Goal: Task Accomplishment & Management: Contribute content

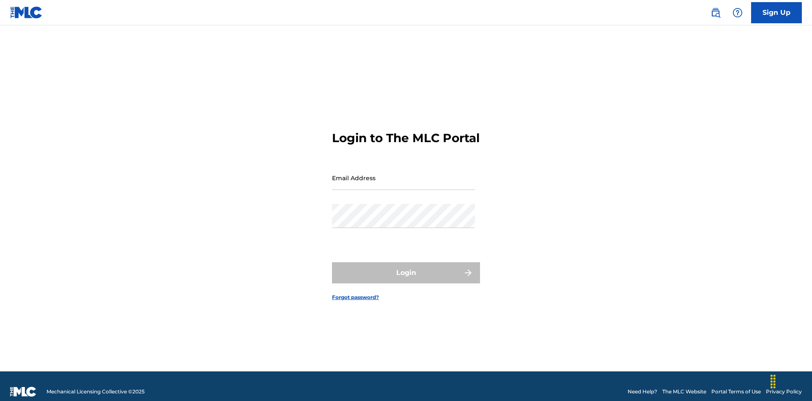
scroll to position [11, 0]
click at [403, 174] on input "Email Address" at bounding box center [403, 178] width 143 height 24
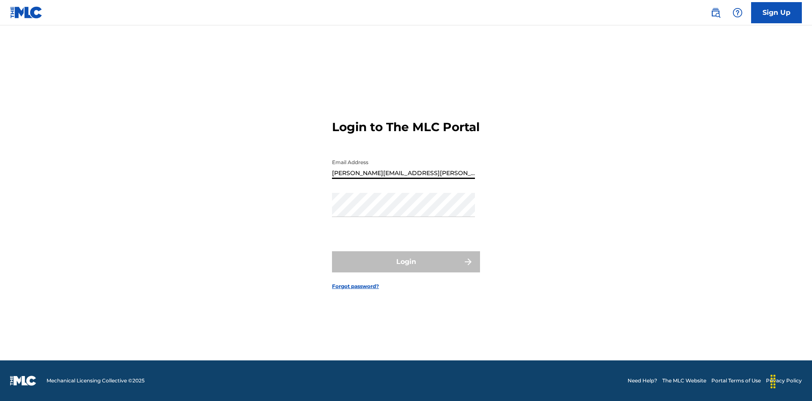
type input "Krystal.Ribble@themlc.com"
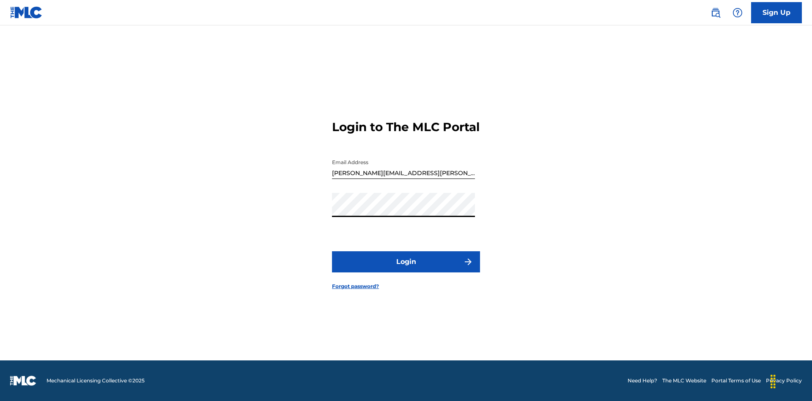
click at [406, 269] on button "Login" at bounding box center [406, 261] width 148 height 21
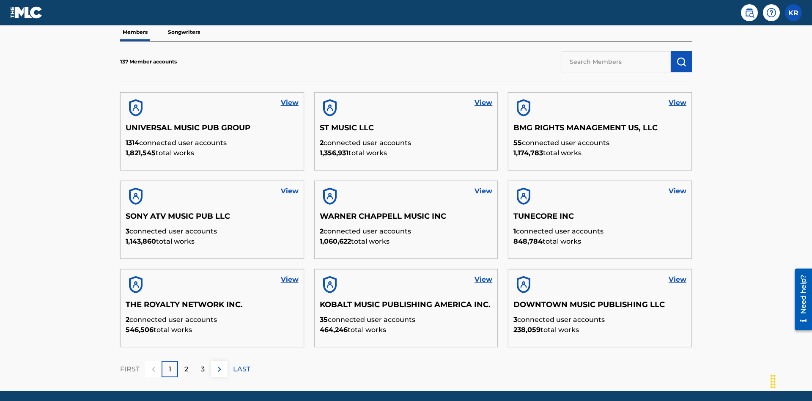
click at [616, 61] on input "text" at bounding box center [616, 61] width 109 height 21
type input "QUEEN PUBLISHA"
click at [681, 57] on img "submit" at bounding box center [681, 62] width 10 height 10
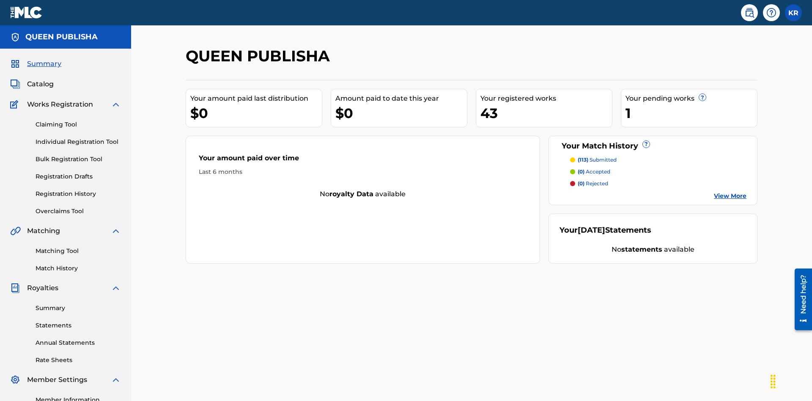
click at [40, 79] on span "Catalog" at bounding box center [40, 84] width 27 height 10
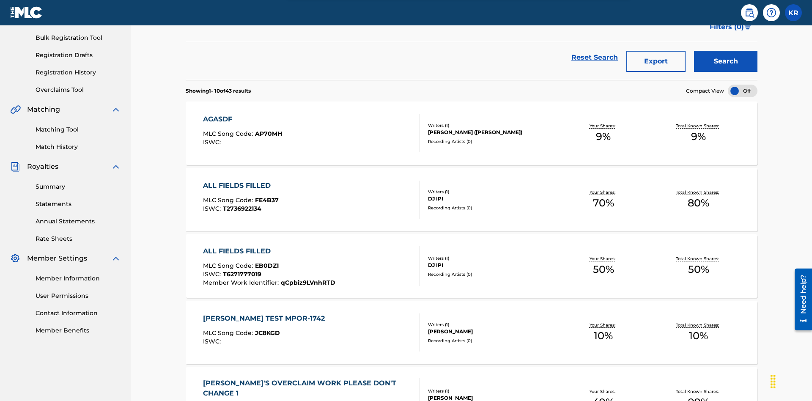
type input "ALL FIELDS FILLED"
click at [726, 61] on button "Search" at bounding box center [725, 61] width 63 height 21
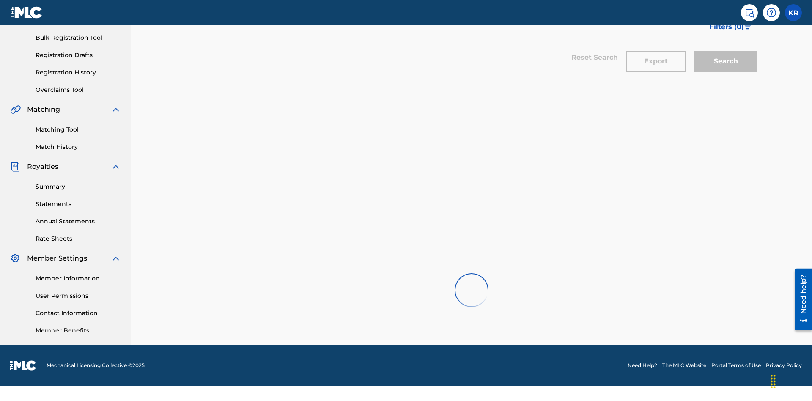
scroll to position [106, 0]
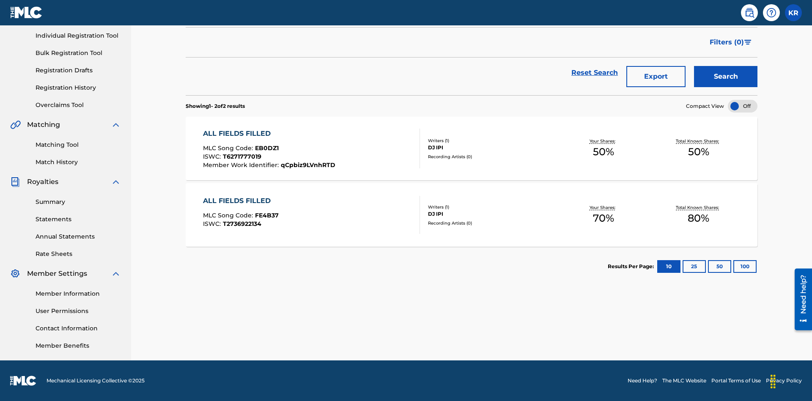
click at [266, 148] on span "EB0DZ1" at bounding box center [267, 148] width 24 height 8
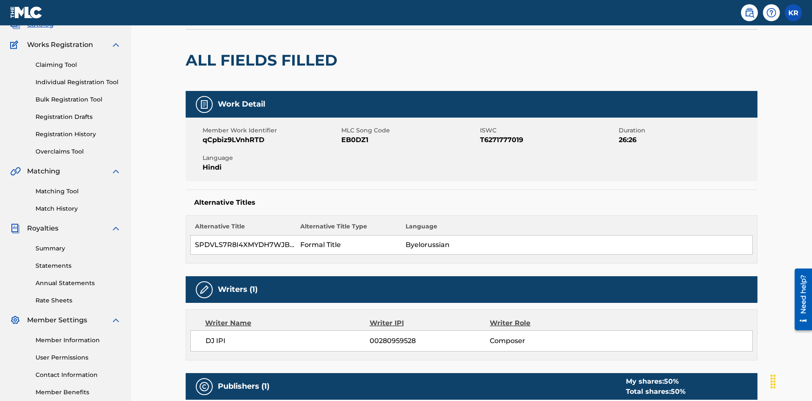
click at [722, 8] on button "Edit" at bounding box center [732, 1] width 51 height 13
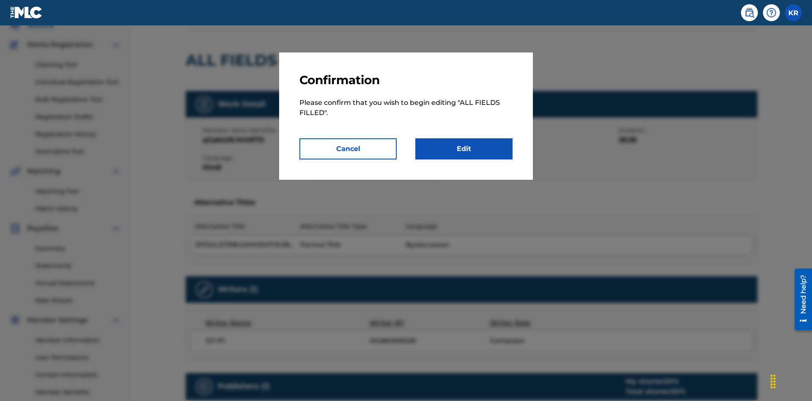
scroll to position [4, 0]
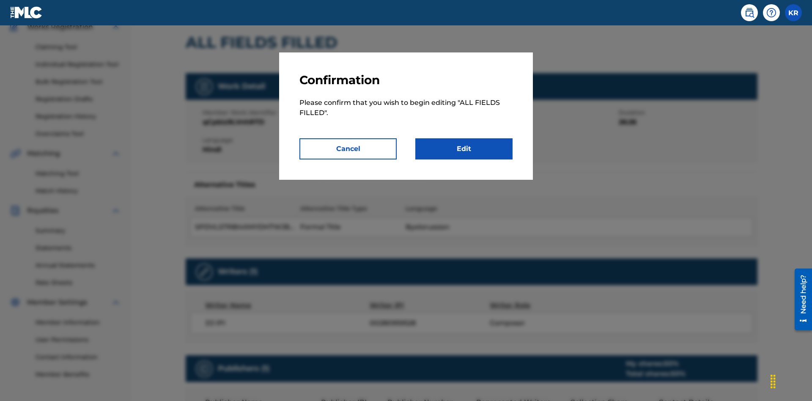
click at [464, 149] on link "Edit" at bounding box center [463, 148] width 97 height 21
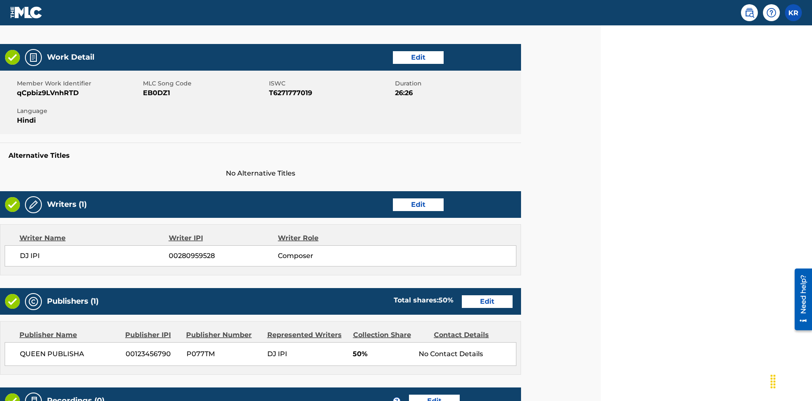
click at [418, 57] on link "Edit" at bounding box center [418, 57] width 51 height 13
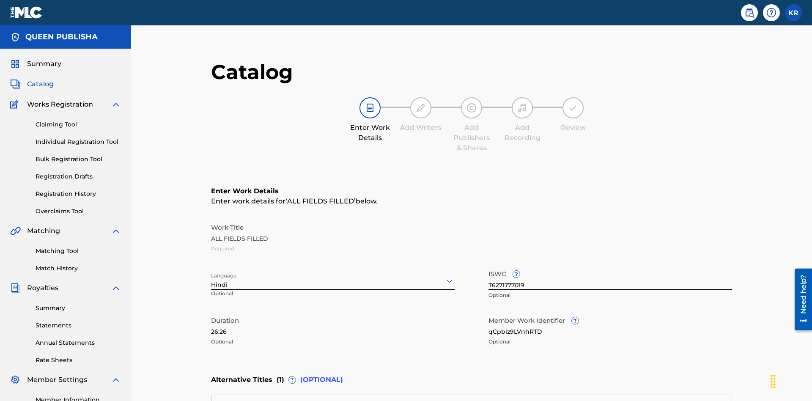
scroll to position [199, 211]
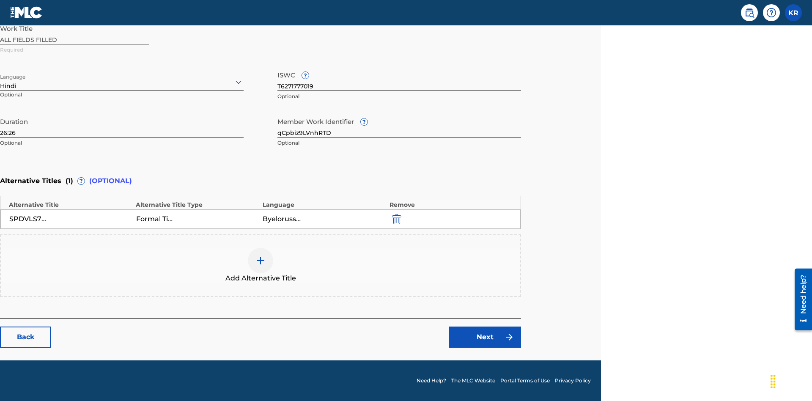
click at [122, 125] on input "26:26" at bounding box center [122, 125] width 244 height 24
type input "53:53"
click at [238, 82] on icon at bounding box center [238, 82] width 10 height 10
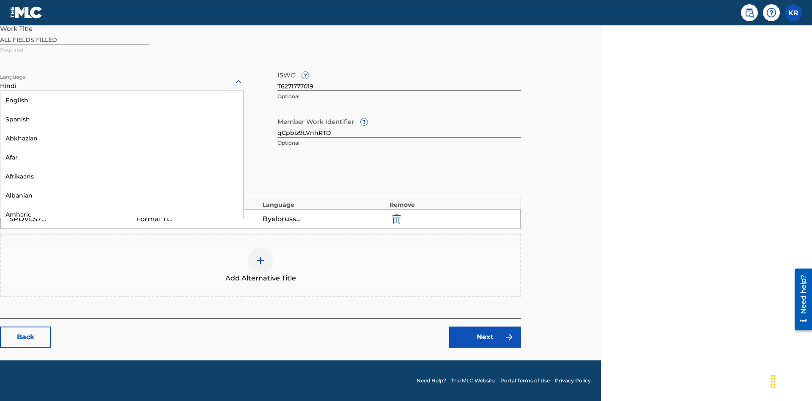
scroll to position [812, 0]
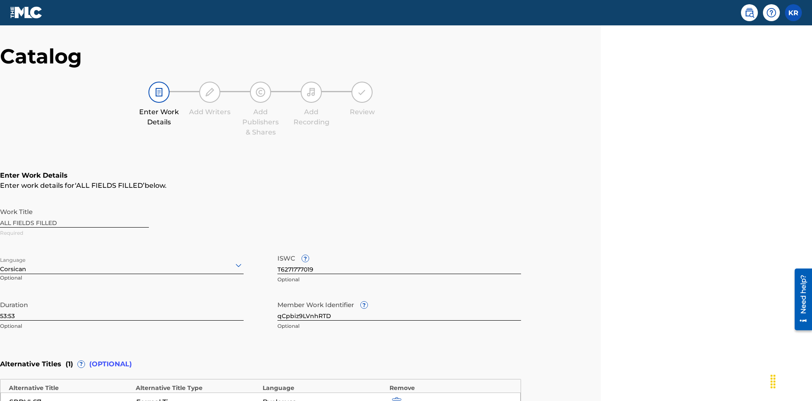
click at [399, 296] on input "qCpbiz9LVnhRTD" at bounding box center [399, 308] width 244 height 24
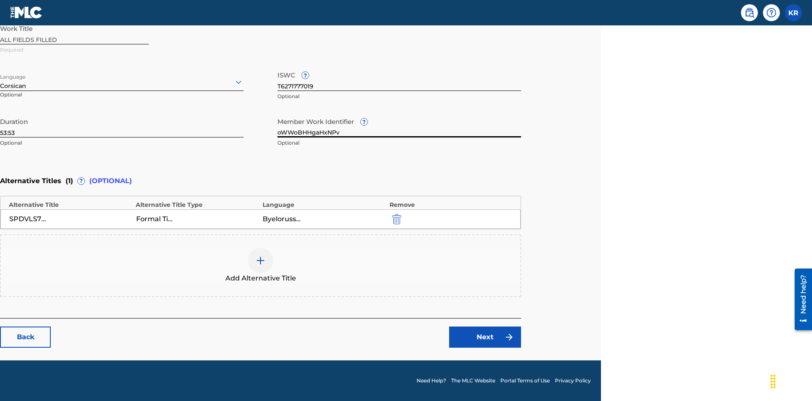
type input "oWWoBHHgaHxNPv"
click at [399, 79] on input "T6271777019" at bounding box center [399, 79] width 244 height 24
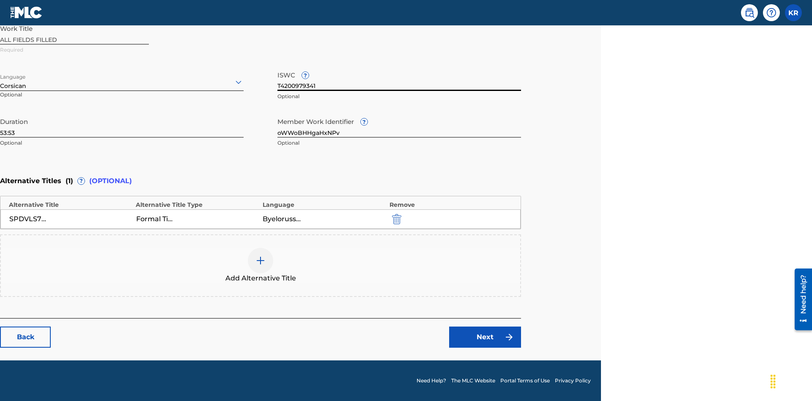
scroll to position [199, 0]
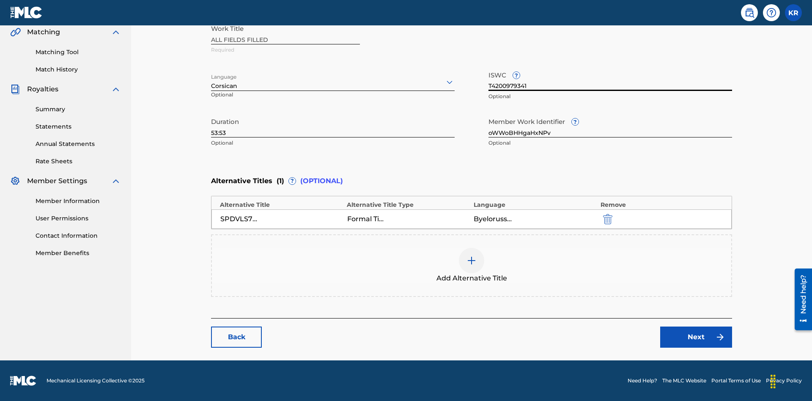
type input "T4200979341"
click at [603, 219] on img "submit" at bounding box center [607, 219] width 9 height 10
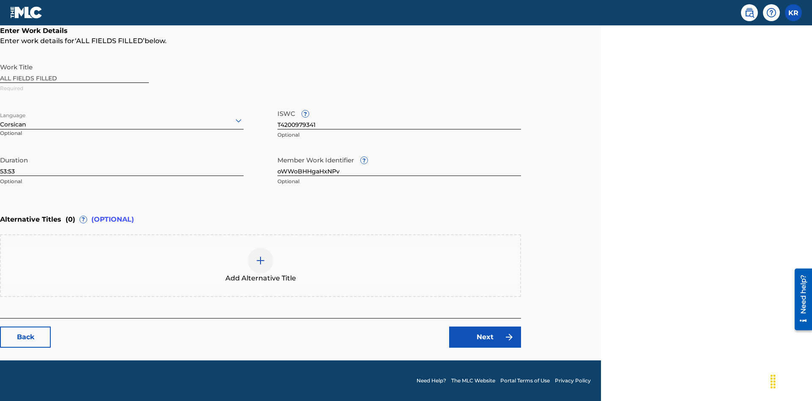
click at [260, 265] on img at bounding box center [260, 260] width 10 height 10
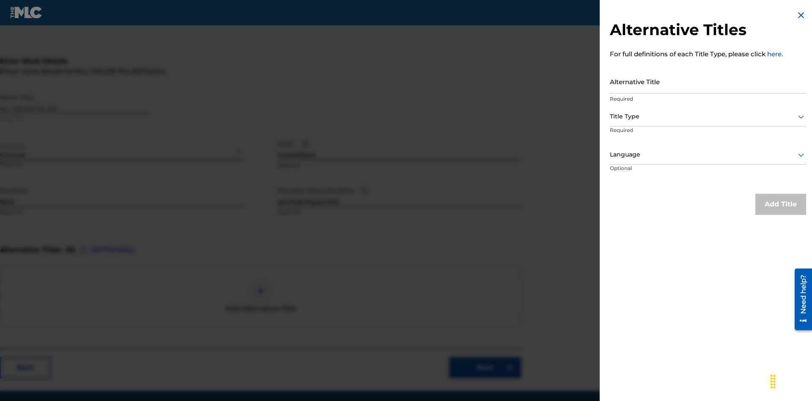
click at [708, 81] on input "Alternative Title" at bounding box center [708, 81] width 196 height 24
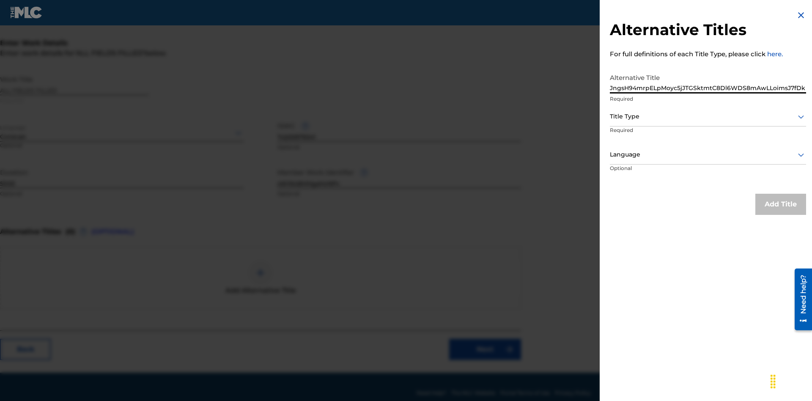
scroll to position [160, 211]
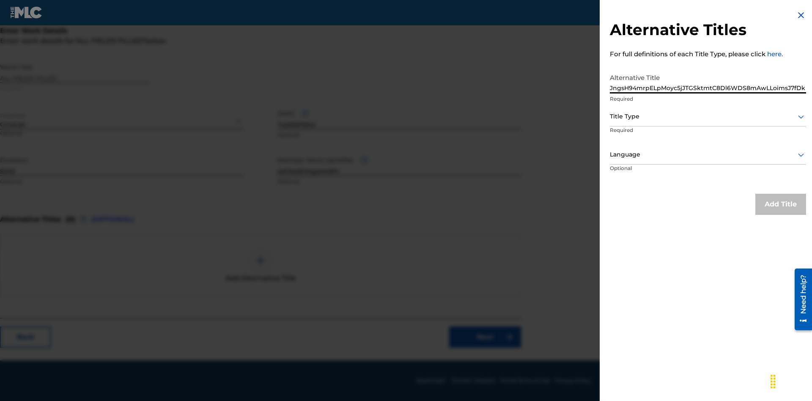
type input "JngsH94mrpELpMoyc5jJTGSktmtC8Dl6WDS8mAwLLoimsJ7fDk"
click at [708, 116] on div at bounding box center [708, 116] width 196 height 11
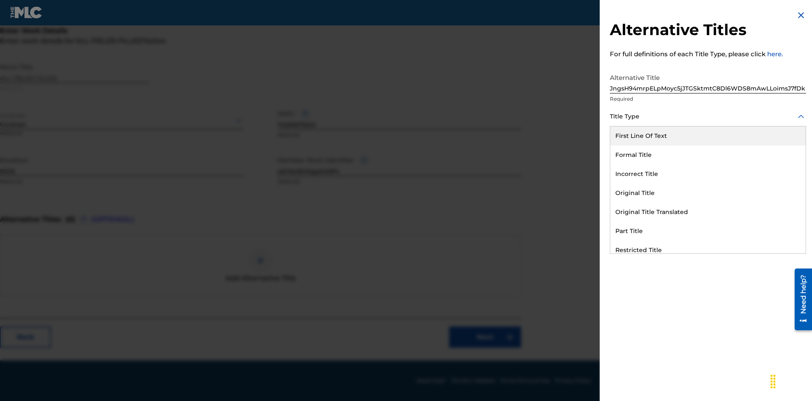
click at [708, 212] on div "Original Title Translated" at bounding box center [707, 212] width 195 height 19
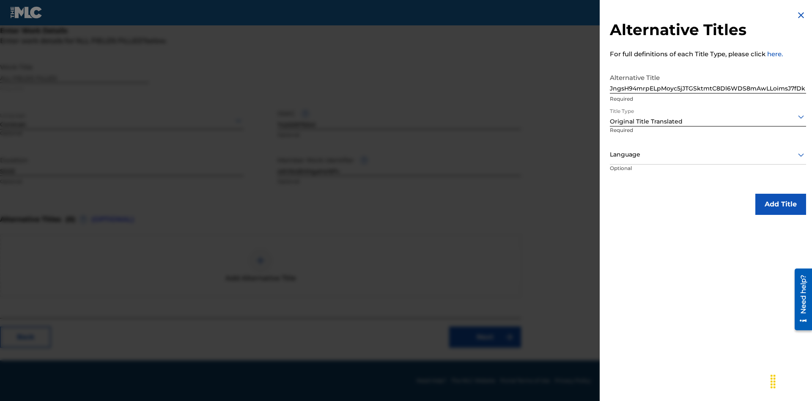
click at [708, 154] on div at bounding box center [708, 154] width 196 height 11
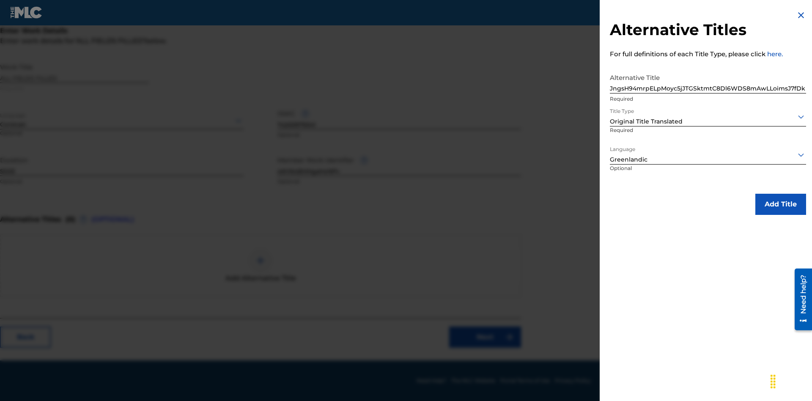
click at [781, 204] on button "Add Title" at bounding box center [780, 204] width 51 height 21
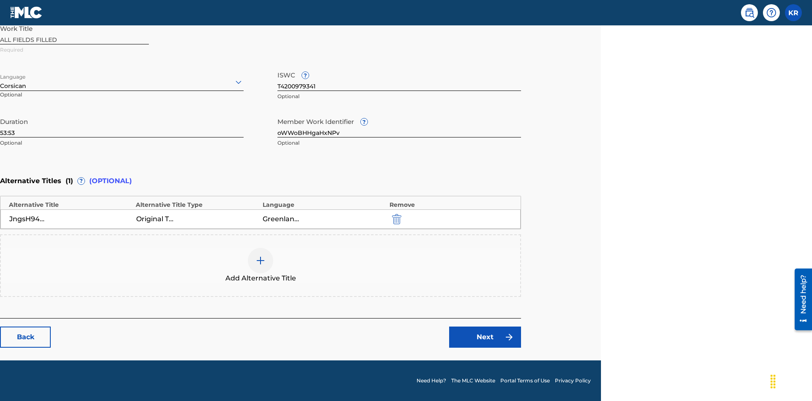
click at [485, 337] on link "Next" at bounding box center [485, 336] width 72 height 21
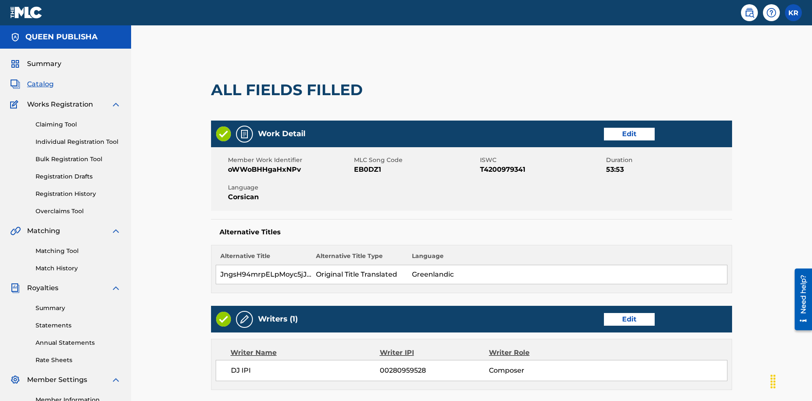
click at [604, 313] on link "Edit" at bounding box center [629, 319] width 51 height 13
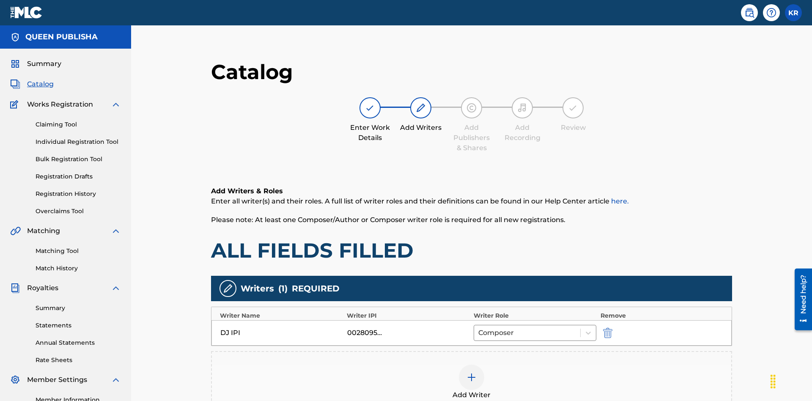
scroll to position [106, 211]
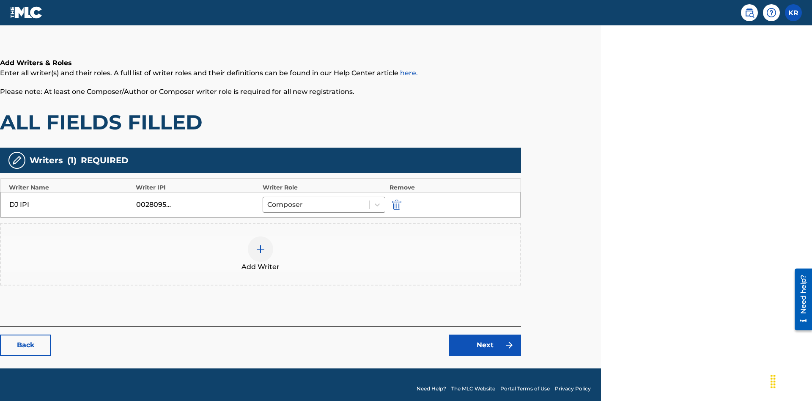
click at [395, 200] on img "submit" at bounding box center [396, 205] width 9 height 10
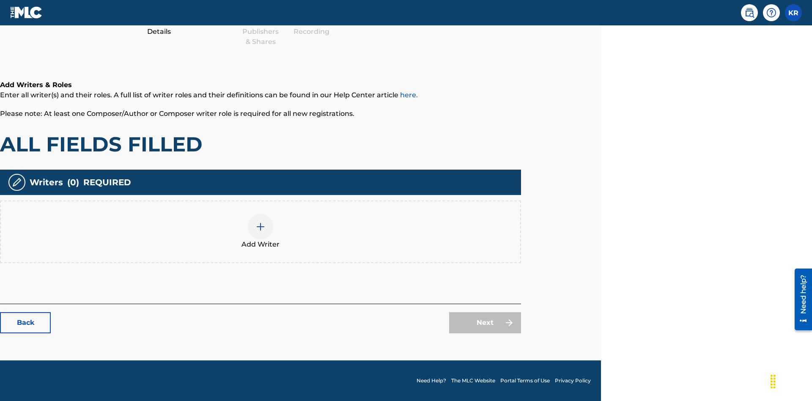
click at [260, 231] on img at bounding box center [260, 227] width 10 height 10
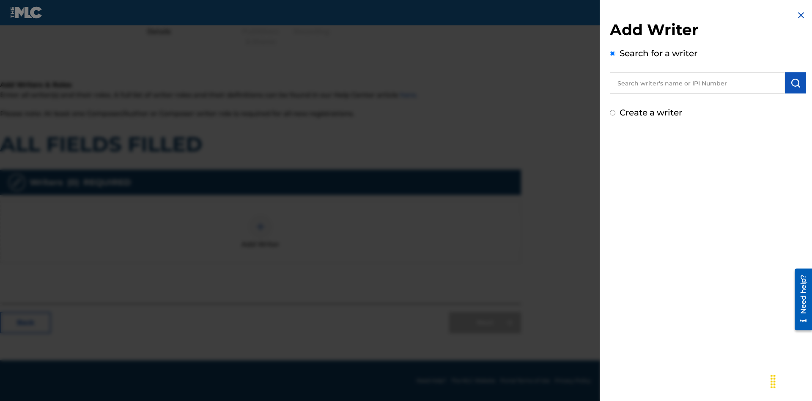
click at [613, 113] on input "Create a writer" at bounding box center [612, 112] width 5 height 5
radio input "false"
radio input "true"
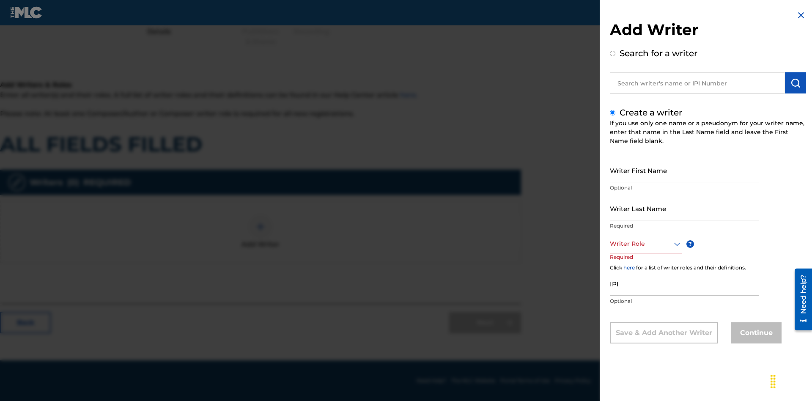
click at [684, 170] on input "Writer First Name" at bounding box center [684, 170] width 149 height 24
type input "obwE9365dMskTbmqz5NUgE5XM"
click at [684, 208] on input "Writer Last Name" at bounding box center [684, 208] width 149 height 24
type input "SPUF8RHg3eGYymiUVb5TwKvCT"
click at [645, 244] on div at bounding box center [646, 243] width 72 height 11
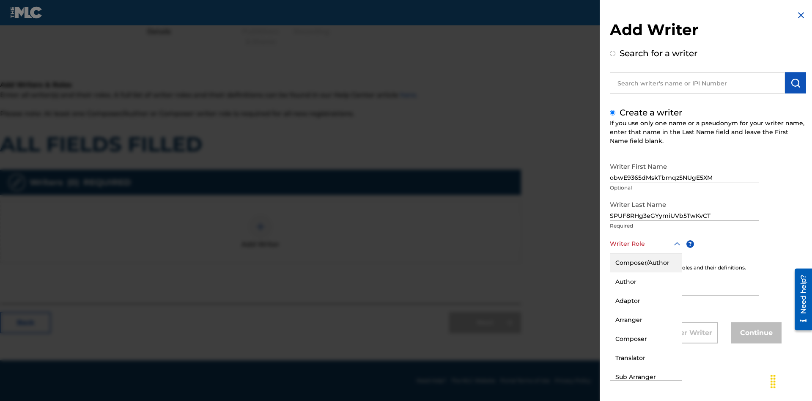
click at [645, 339] on div "Composer" at bounding box center [645, 338] width 71 height 19
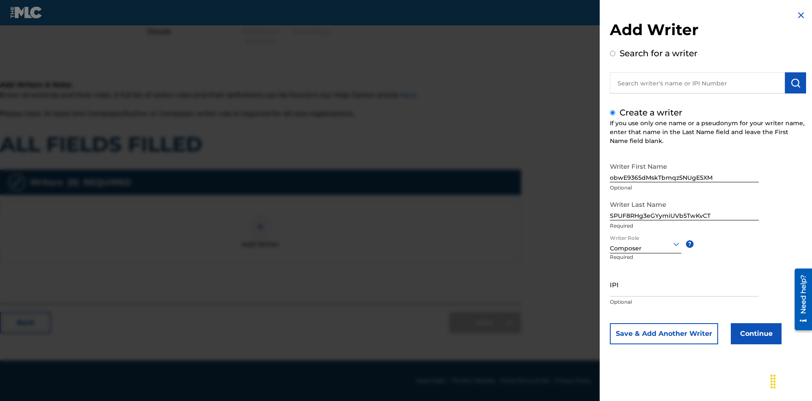
click at [684, 284] on input "IPI" at bounding box center [684, 284] width 149 height 24
type input "92410987450"
click at [755, 334] on button "Continue" at bounding box center [756, 333] width 51 height 21
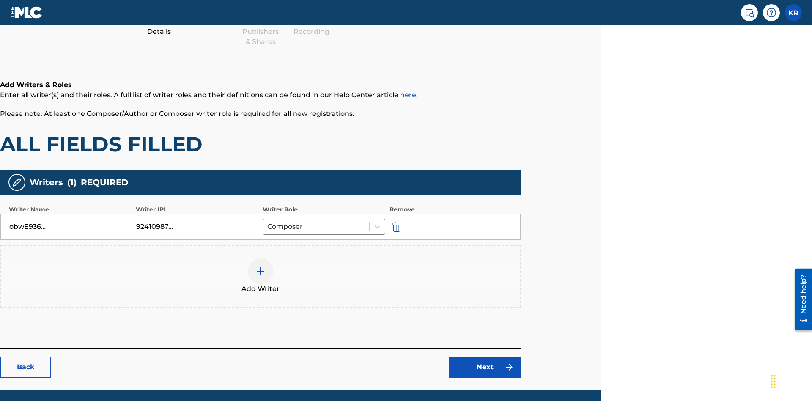
click at [260, 258] on div at bounding box center [260, 270] width 25 height 25
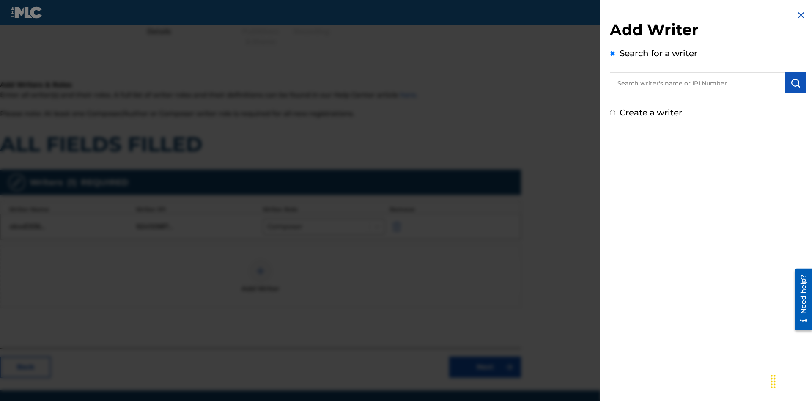
scroll to position [136, 211]
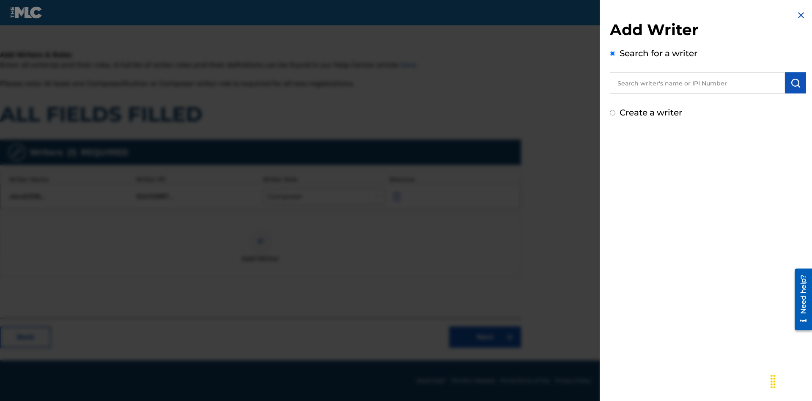
click at [613, 113] on input "Create a writer" at bounding box center [612, 112] width 5 height 5
radio input "false"
radio input "true"
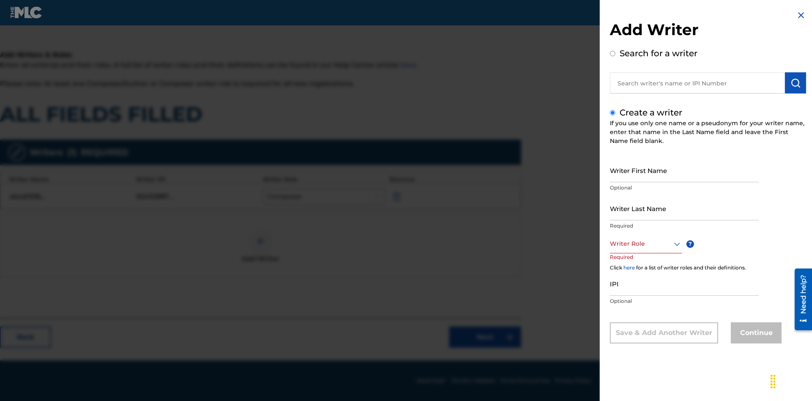
click at [684, 170] on input "Writer First Name" at bounding box center [684, 170] width 149 height 24
type input "xJ0O3KAArhUFkkIi9xNV0aCNQ"
click at [684, 208] on input "Writer Last Name" at bounding box center [684, 208] width 149 height 24
type input "RIhM9DuiCNAym4sNBORzSn5Fz"
click at [645, 244] on div at bounding box center [646, 243] width 72 height 11
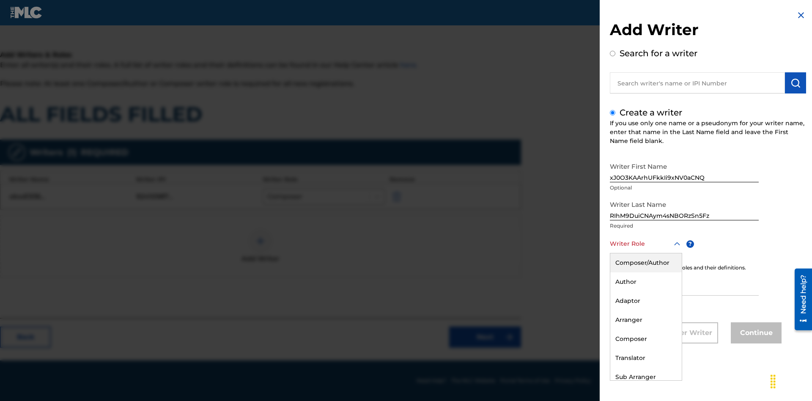
click at [645, 387] on div "Sub Author" at bounding box center [645, 396] width 71 height 19
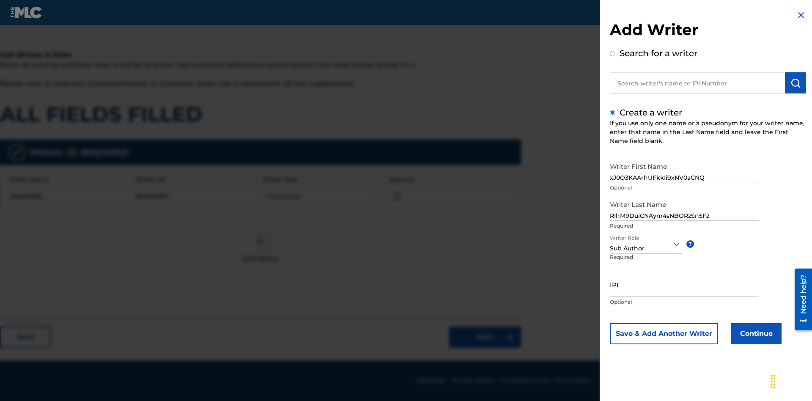
click at [684, 284] on input "IPI" at bounding box center [684, 284] width 149 height 24
type input "39311125124"
click at [755, 334] on button "Continue" at bounding box center [756, 333] width 51 height 21
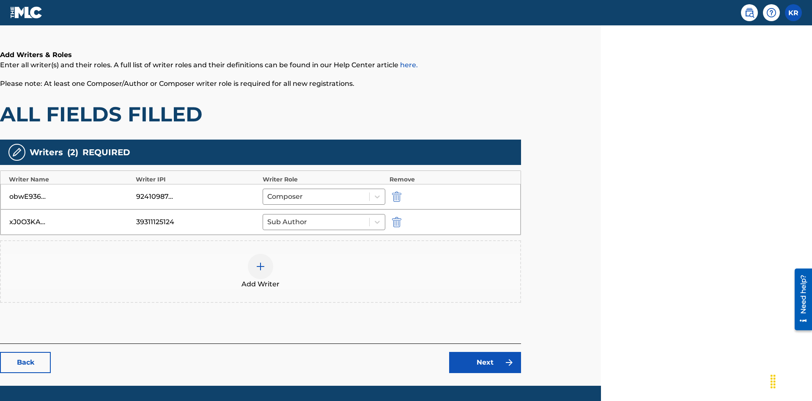
scroll to position [162, 211]
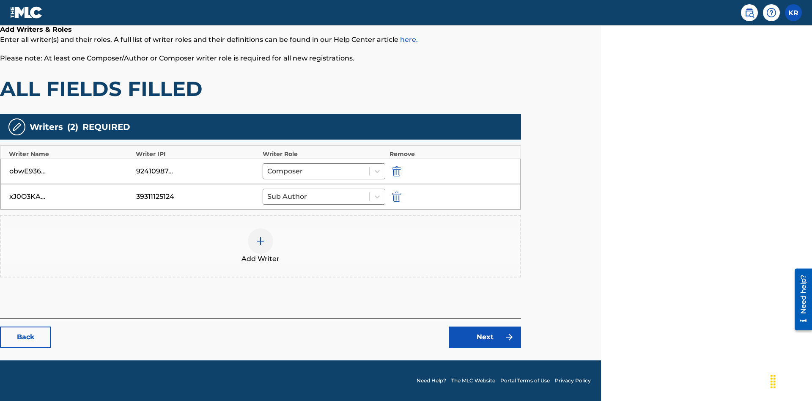
click at [485, 337] on link "Next" at bounding box center [485, 336] width 72 height 21
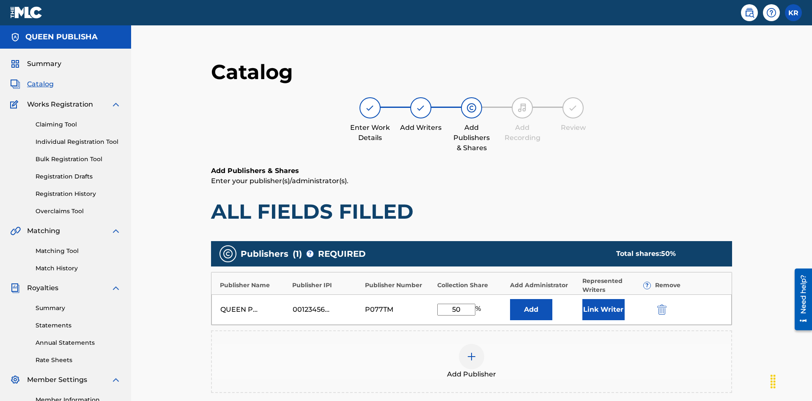
click at [657, 304] on img "submit" at bounding box center [661, 309] width 9 height 10
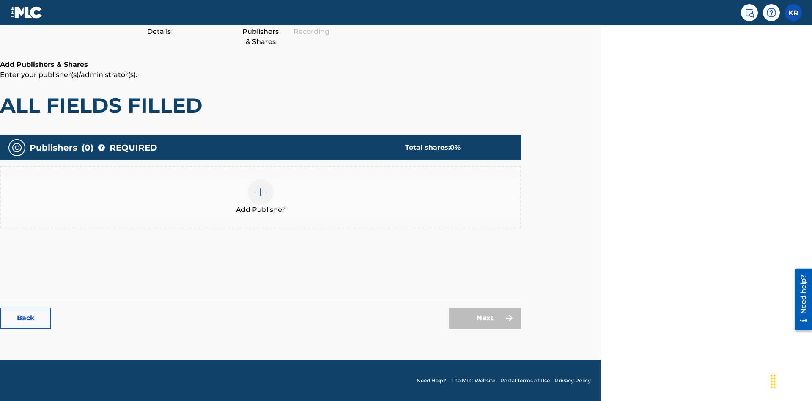
click at [260, 192] on img at bounding box center [260, 192] width 10 height 10
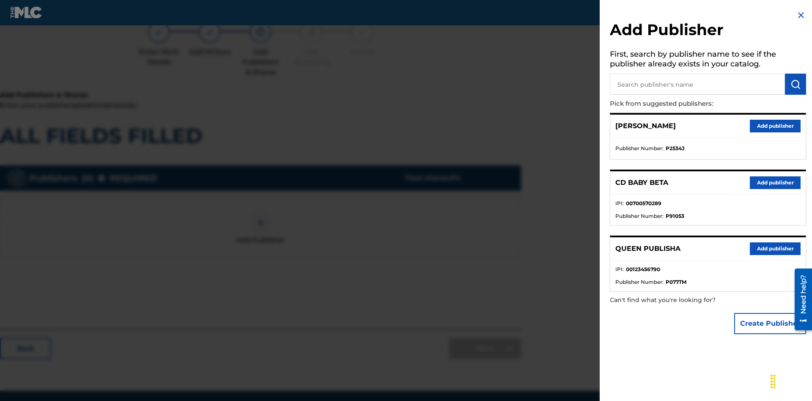
scroll to position [106, 211]
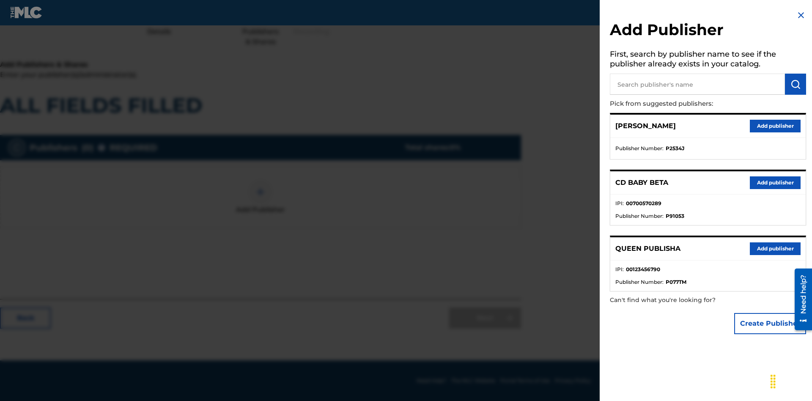
click at [770, 323] on button "Create Publisher" at bounding box center [770, 323] width 72 height 21
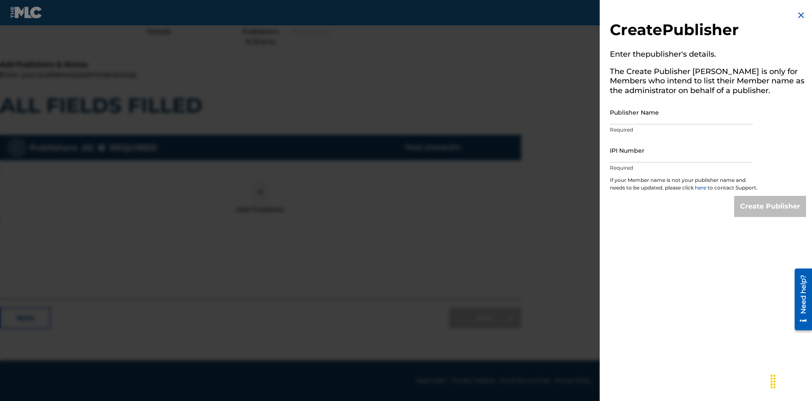
click at [681, 112] on input "Publisher Name" at bounding box center [681, 112] width 143 height 24
type input "85WJVxtkNWwjjnrZvmyE"
click at [681, 150] on input "IPI Number" at bounding box center [681, 150] width 143 height 24
type input "10014969849"
click at [770, 214] on input "Create Publisher" at bounding box center [770, 206] width 72 height 21
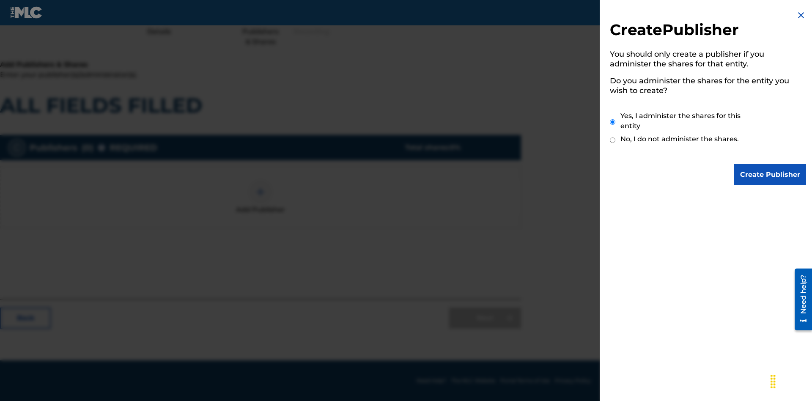
click at [770, 175] on input "Create Publisher" at bounding box center [770, 174] width 72 height 21
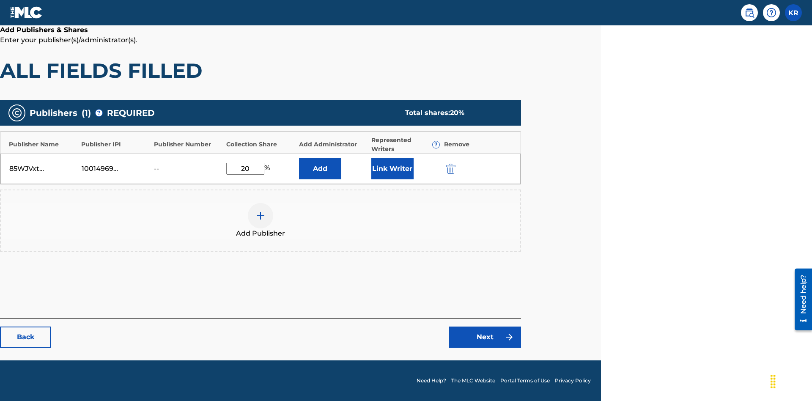
type input "20"
click at [392, 168] on button "Link Writer" at bounding box center [392, 168] width 42 height 21
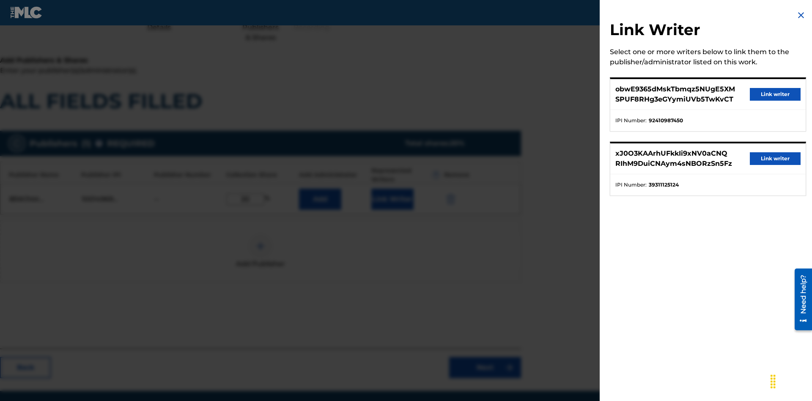
click at [775, 94] on button "Link writer" at bounding box center [775, 94] width 51 height 13
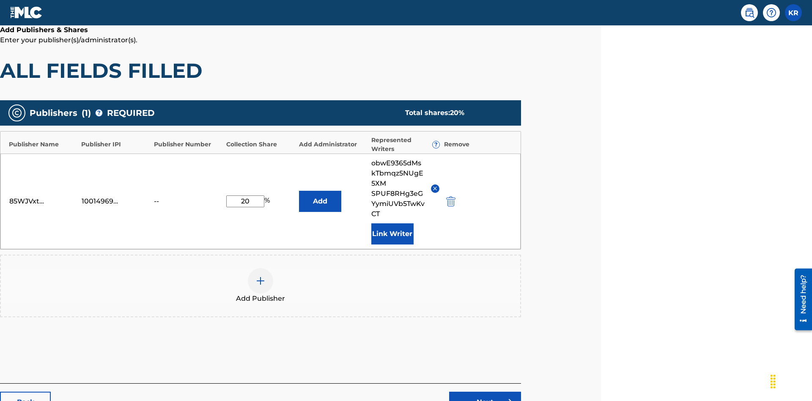
click at [392, 223] on button "Link Writer" at bounding box center [392, 233] width 42 height 21
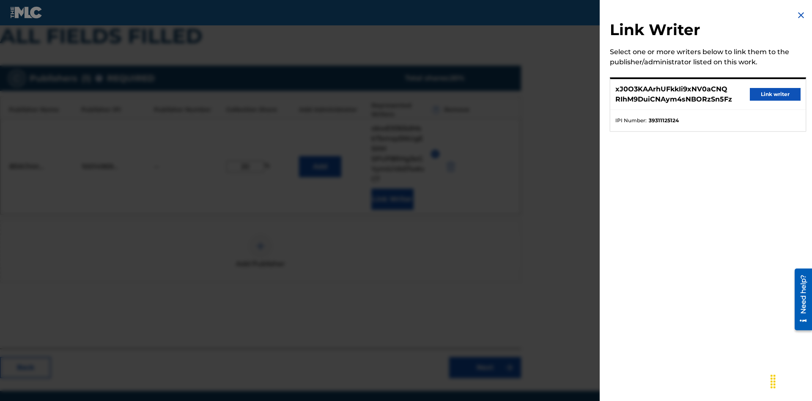
click at [775, 94] on button "Link writer" at bounding box center [775, 94] width 51 height 13
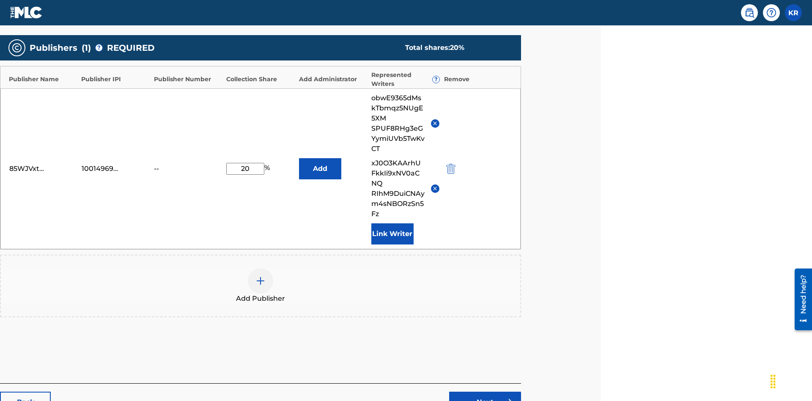
click at [392, 223] on button "Link Writer" at bounding box center [392, 233] width 42 height 21
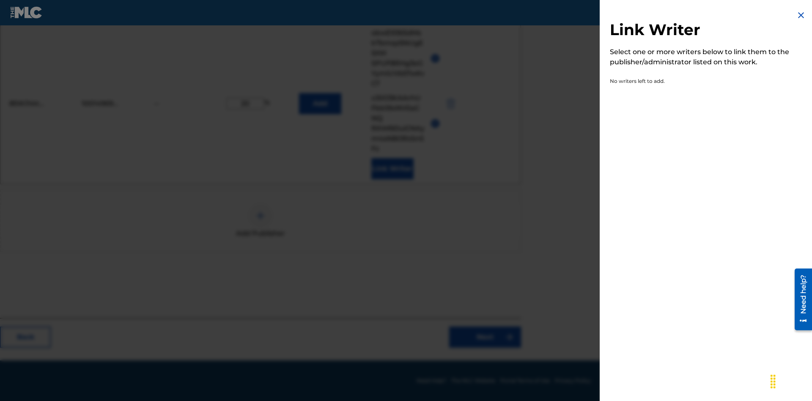
click at [801, 15] on img at bounding box center [801, 15] width 10 height 10
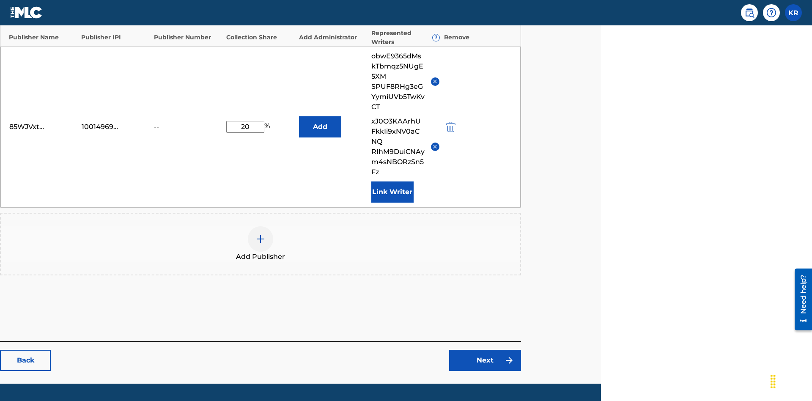
scroll to position [271, 211]
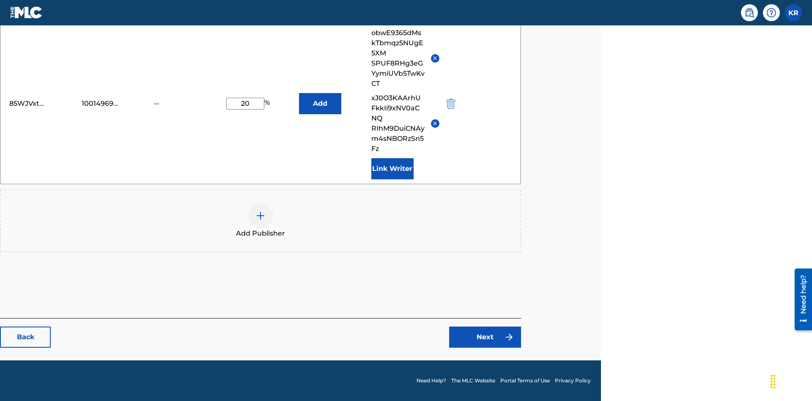
click at [320, 103] on button "Add" at bounding box center [320, 103] width 42 height 21
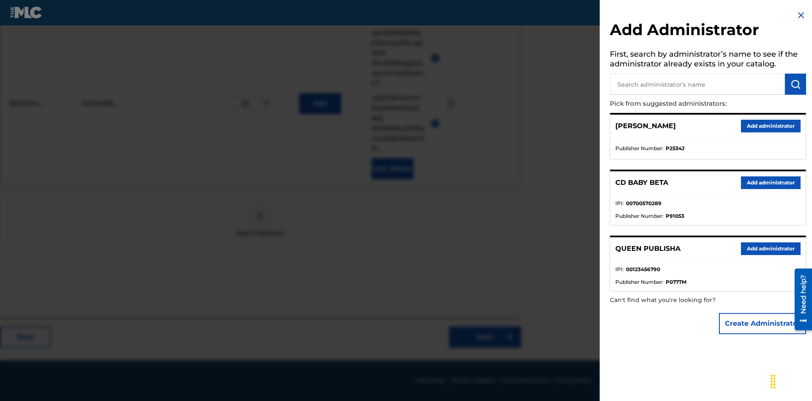
click at [763, 323] on button "Create Administrator" at bounding box center [762, 323] width 87 height 21
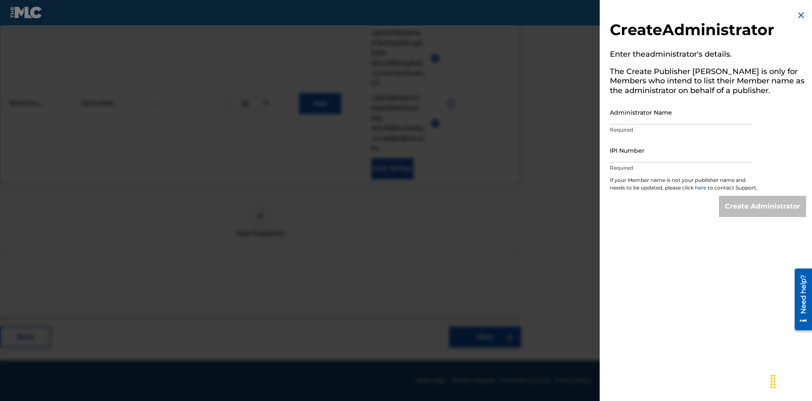
click at [681, 112] on input "Administrator Name" at bounding box center [681, 112] width 143 height 24
type input "td2Sk2EgPPsXr7dvgrOq"
click at [681, 150] on input "IPI Number" at bounding box center [681, 150] width 143 height 24
type input "73820918545"
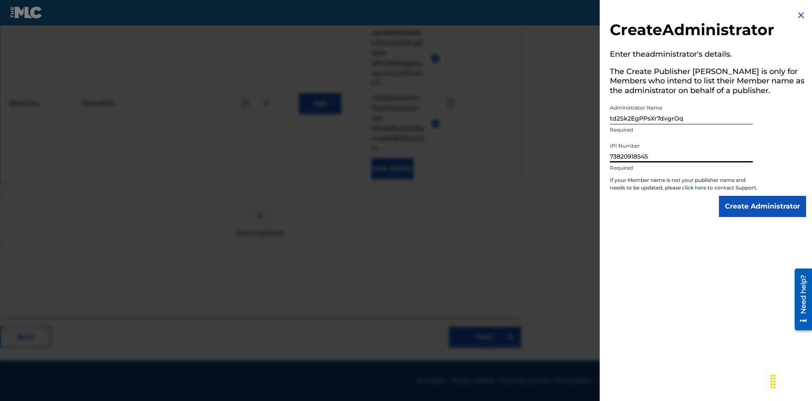
click at [763, 214] on input "Create Administrator" at bounding box center [762, 206] width 87 height 21
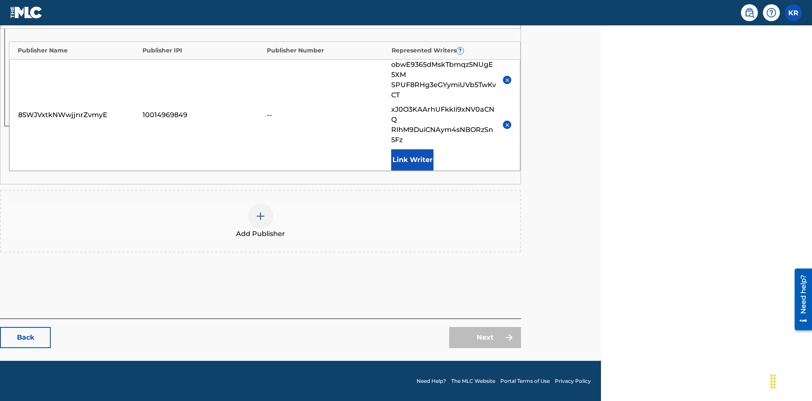
scroll to position [238, 211]
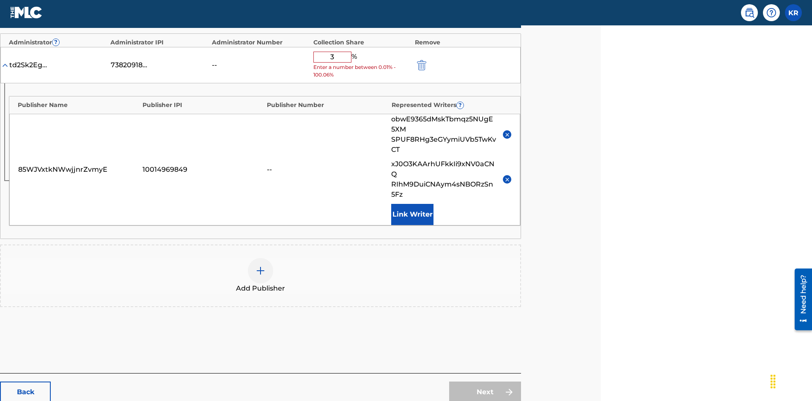
type input "39"
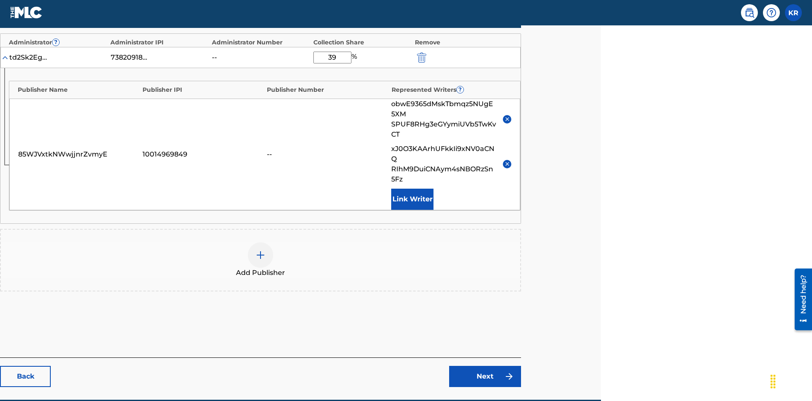
click at [485, 366] on link "Next" at bounding box center [485, 376] width 72 height 21
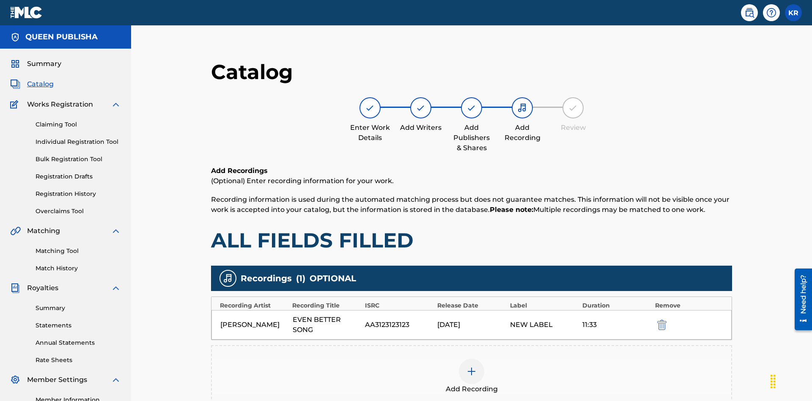
click at [657, 320] on img "submit" at bounding box center [661, 325] width 9 height 10
click at [466, 366] on img at bounding box center [471, 371] width 10 height 10
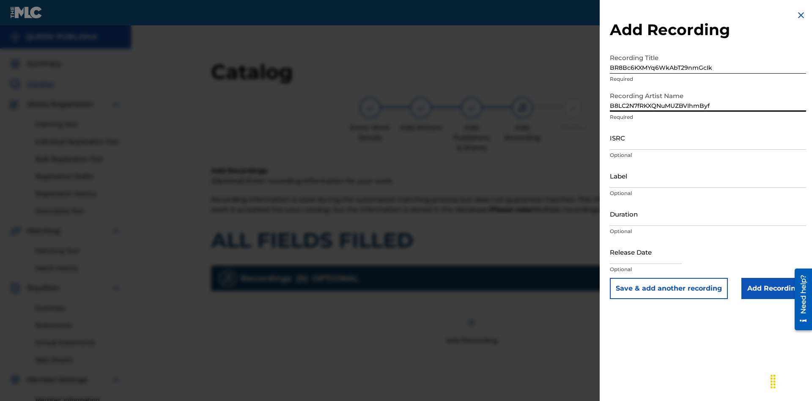
type input "B8LC2N7fRKXQNuMUZBVIhmByf"
click at [708, 137] on input "ISRC" at bounding box center [708, 138] width 196 height 24
type input "AAKRe6225197"
click at [708, 175] on input "Label" at bounding box center [708, 176] width 196 height 24
type input "oCRF0hL0WcOeowvQ0fy7ZCpYY"
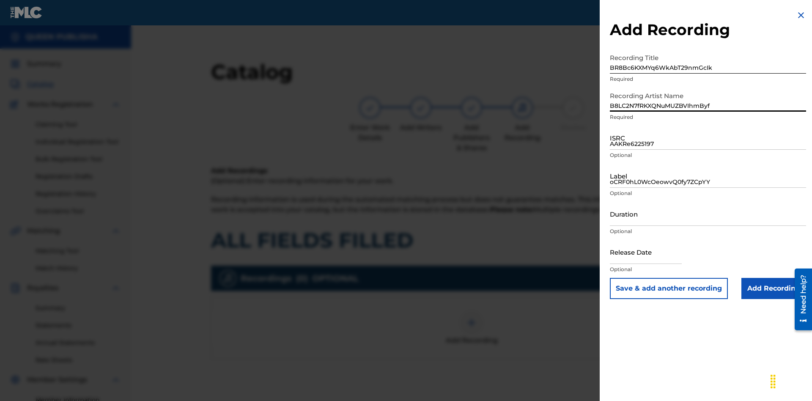
click at [708, 214] on input "Duration" at bounding box center [708, 214] width 196 height 24
click at [708, 214] on input "3" at bounding box center [708, 214] width 196 height 24
type input "39:39"
click at [652, 252] on input "text" at bounding box center [646, 252] width 72 height 24
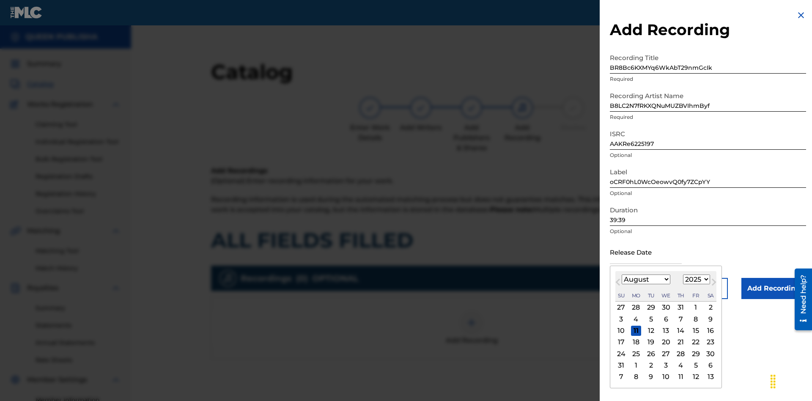
click at [695, 280] on select "1900 1901 1902 1903 1904 1905 1906 1907 1908 1909 1910 1911 1912 1913 1914 1915…" at bounding box center [696, 279] width 27 height 10
click at [694, 342] on div "22" at bounding box center [696, 342] width 10 height 10
click at [773, 288] on input "Add Recording" at bounding box center [773, 288] width 65 height 21
